Goal: Task Accomplishment & Management: Manage account settings

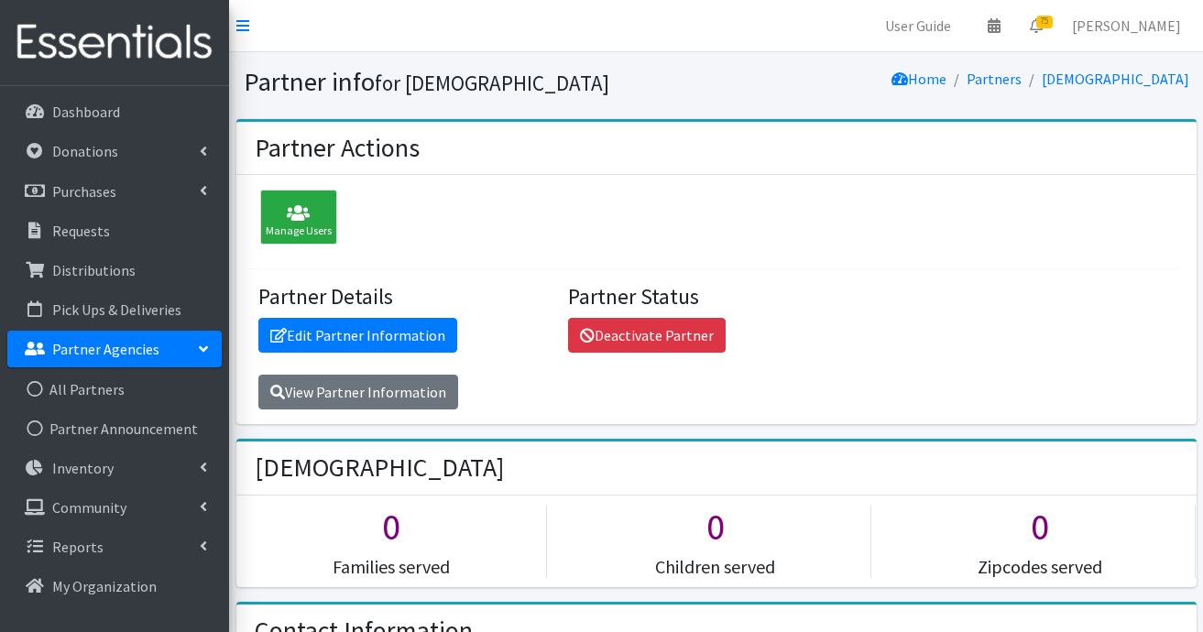
scroll to position [2198, 0]
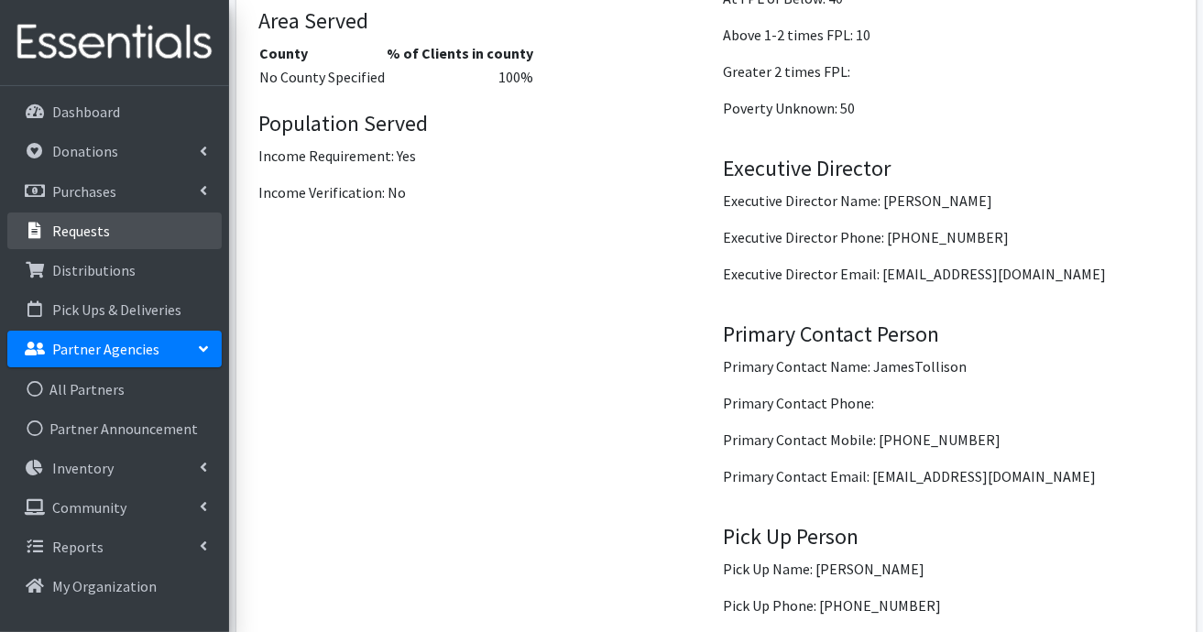
click at [113, 232] on link "Requests" at bounding box center [114, 231] width 214 height 37
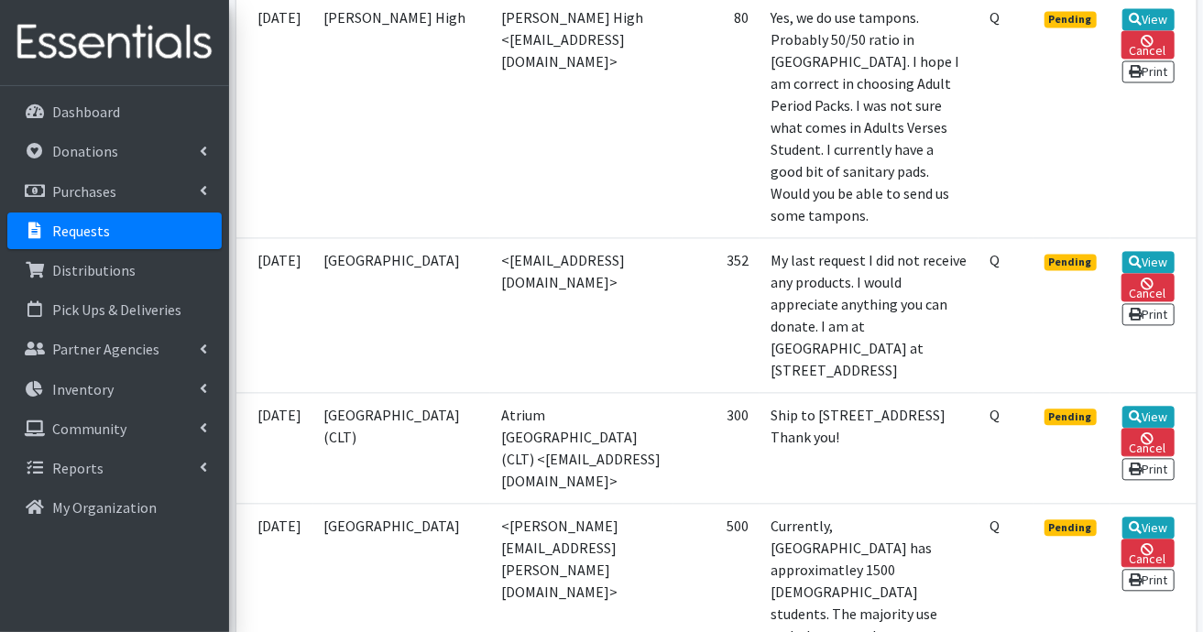
scroll to position [1924, 0]
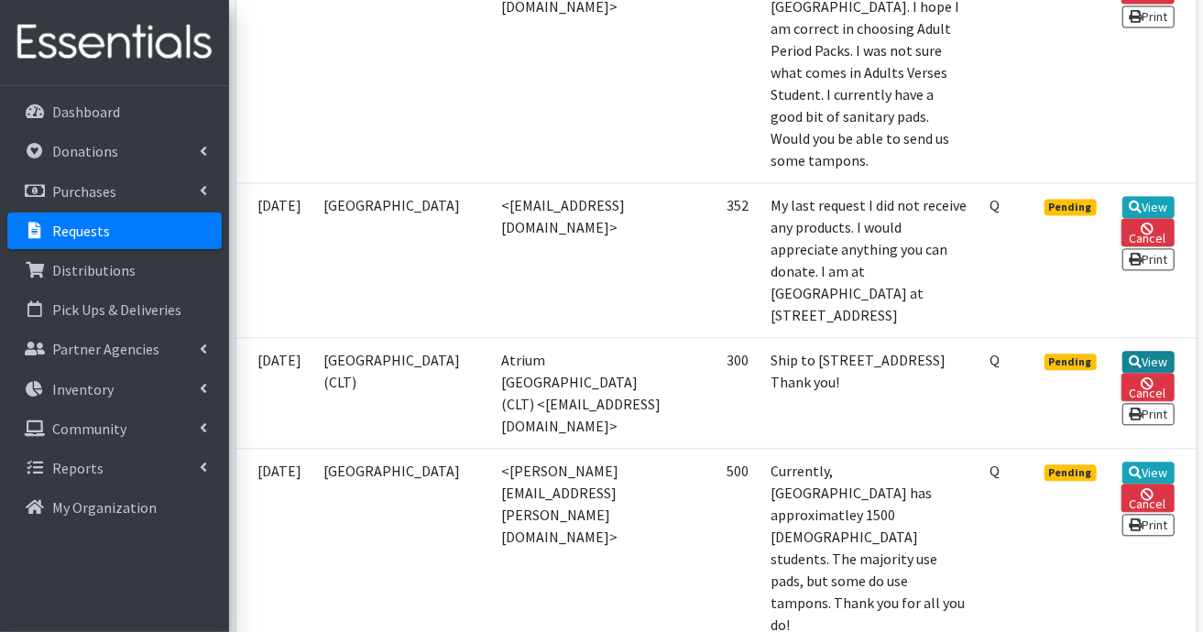
click at [1141, 368] on icon at bounding box center [1135, 361] width 13 height 13
